Goal: Task Accomplishment & Management: Use online tool/utility

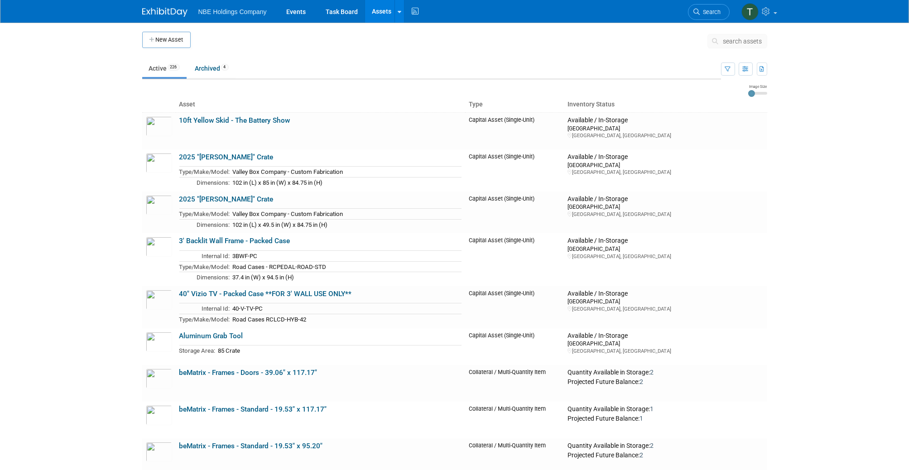
click at [751, 43] on span "search assets" at bounding box center [742, 41] width 39 height 7
click at [0, 0] on input "text" at bounding box center [0, 0] width 0 height 0
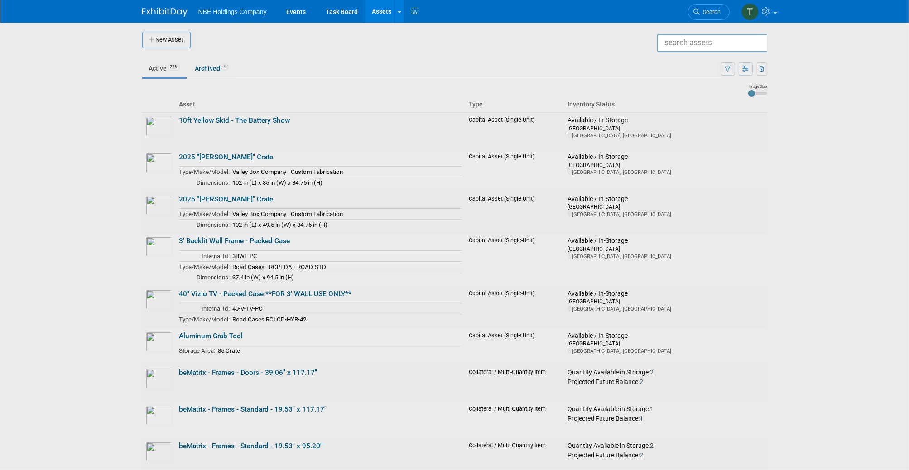
click at [751, 43] on input "text" at bounding box center [825, 43] width 337 height 18
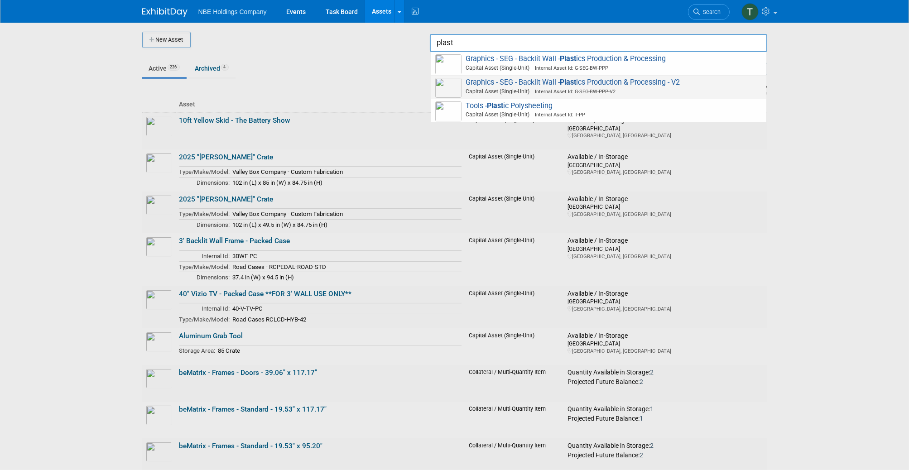
click at [540, 82] on span "Graphics - SEG - Backlit Wall - Plast ics Production & Processing - V2 Capital …" at bounding box center [598, 87] width 327 height 19
type input "Graphics - SEG - Backlit Wall - Plastics Production & Processing - V2"
